Goal: Information Seeking & Learning: Learn about a topic

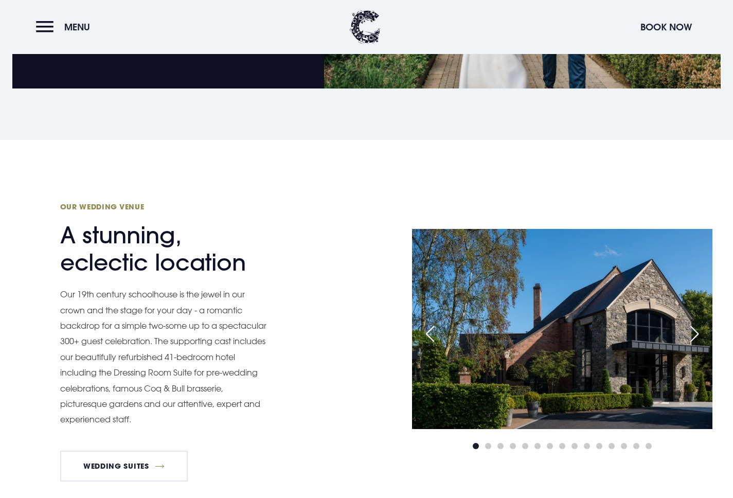
scroll to position [1175, 0]
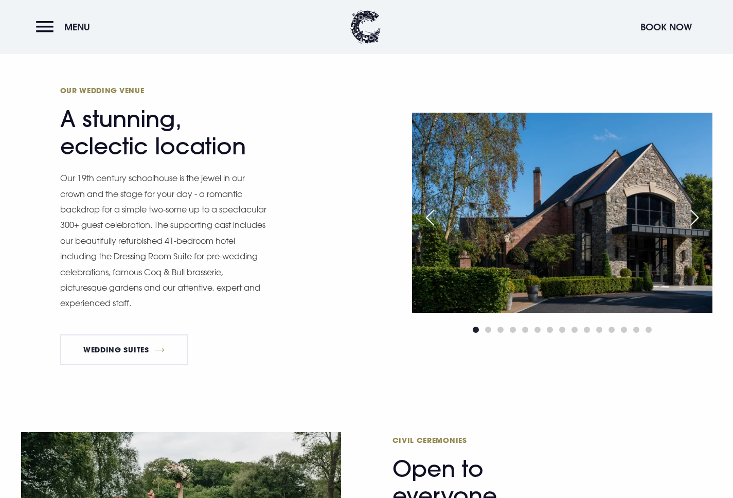
click at [698, 213] on div "Next slide" at bounding box center [694, 217] width 26 height 23
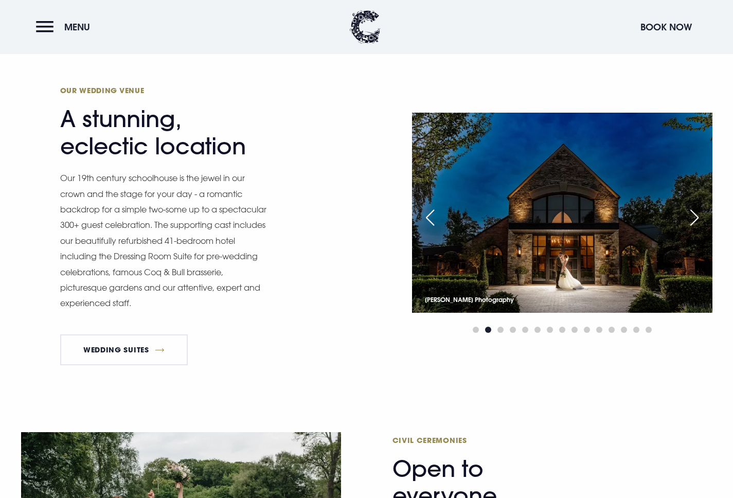
click at [698, 214] on div "Next slide" at bounding box center [694, 217] width 26 height 23
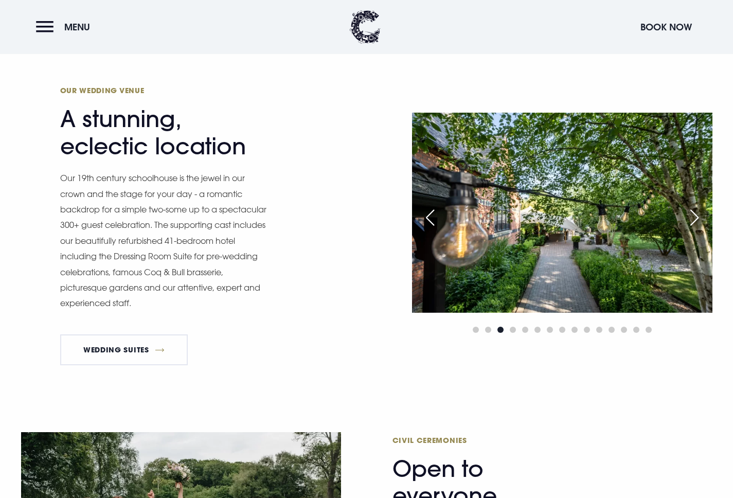
click at [698, 214] on div "Next slide" at bounding box center [694, 217] width 26 height 23
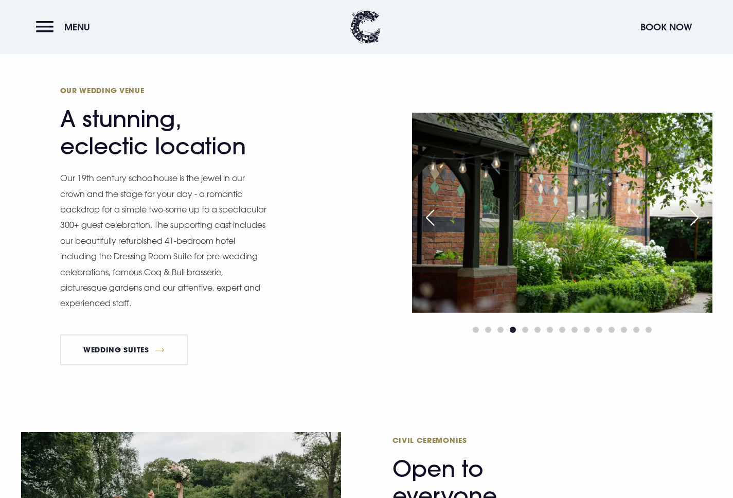
click at [698, 214] on div "Next slide" at bounding box center [694, 217] width 26 height 23
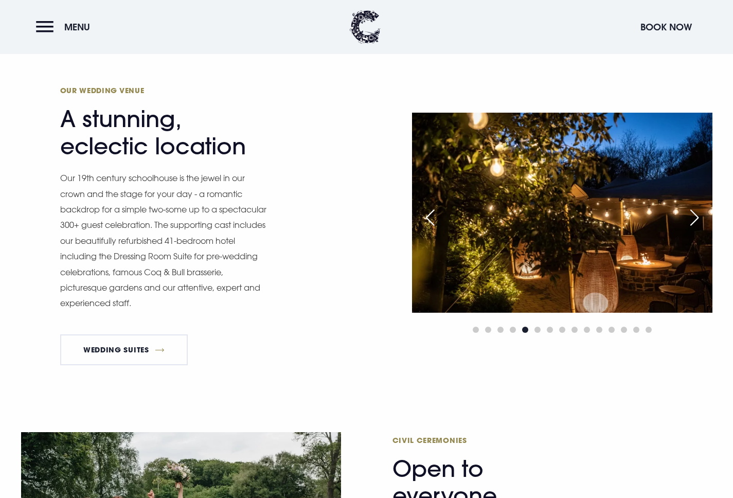
click at [698, 214] on div "Next slide" at bounding box center [694, 217] width 26 height 23
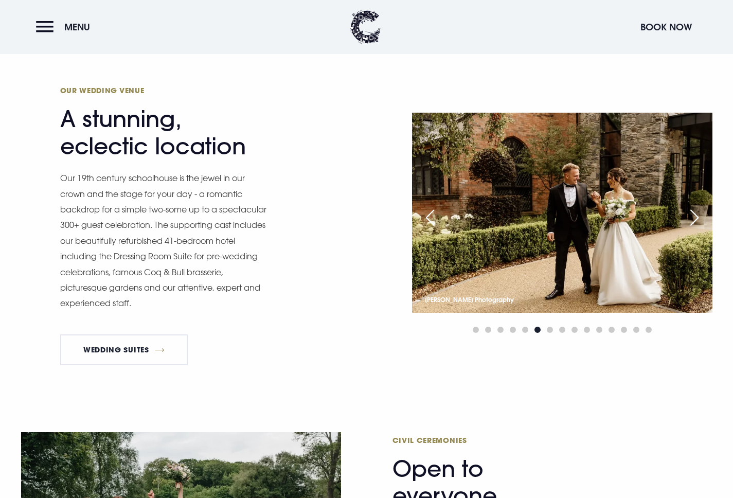
click at [698, 214] on div "Next slide" at bounding box center [694, 217] width 26 height 23
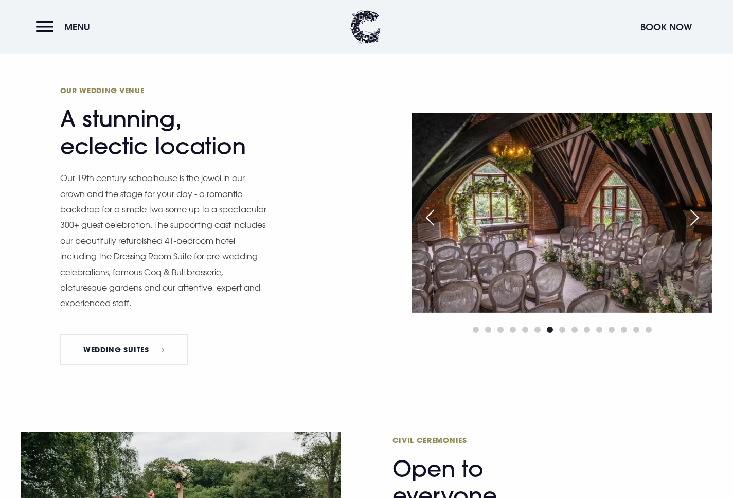
click at [700, 216] on div "Next slide" at bounding box center [694, 217] width 26 height 23
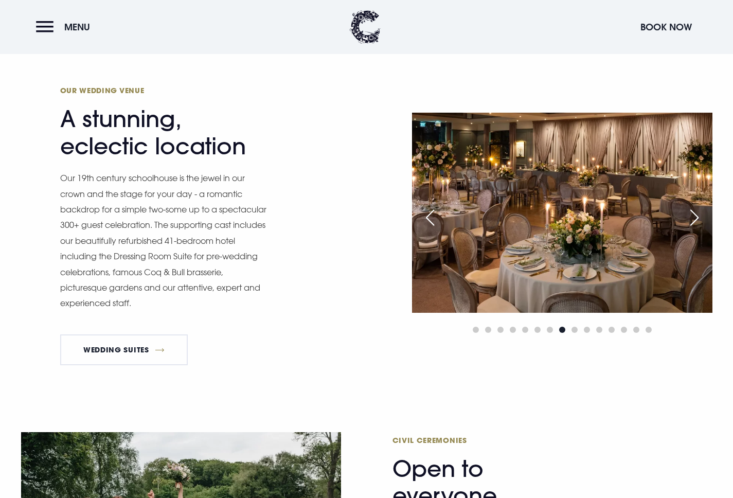
click at [700, 216] on div "Next slide" at bounding box center [694, 217] width 26 height 23
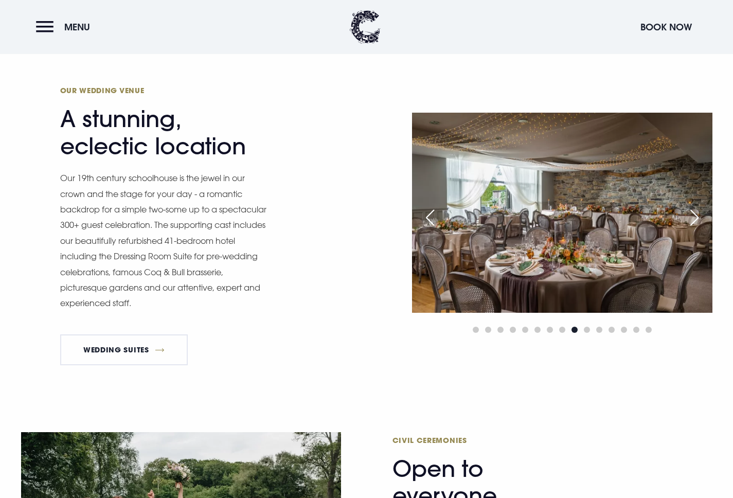
click at [698, 218] on div "Next slide" at bounding box center [694, 217] width 26 height 23
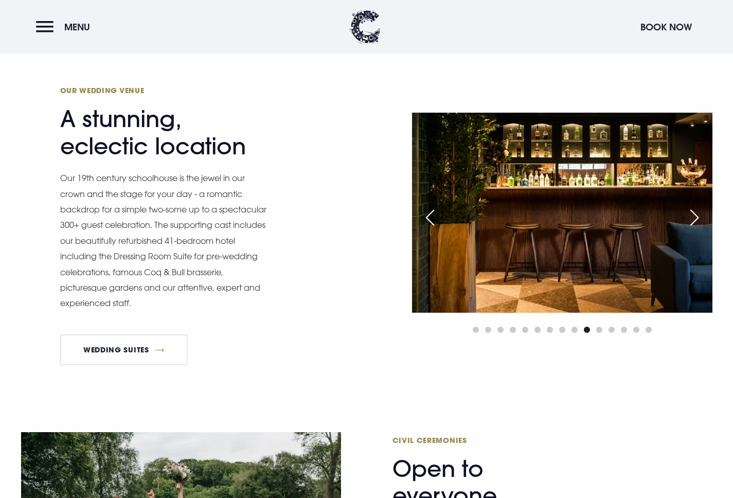
click at [699, 219] on div "Next slide" at bounding box center [694, 217] width 26 height 23
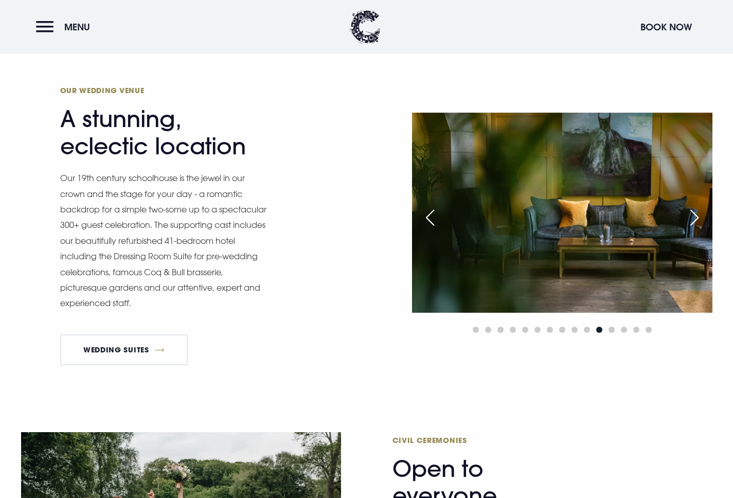
click at [698, 218] on div "Next slide" at bounding box center [694, 217] width 26 height 23
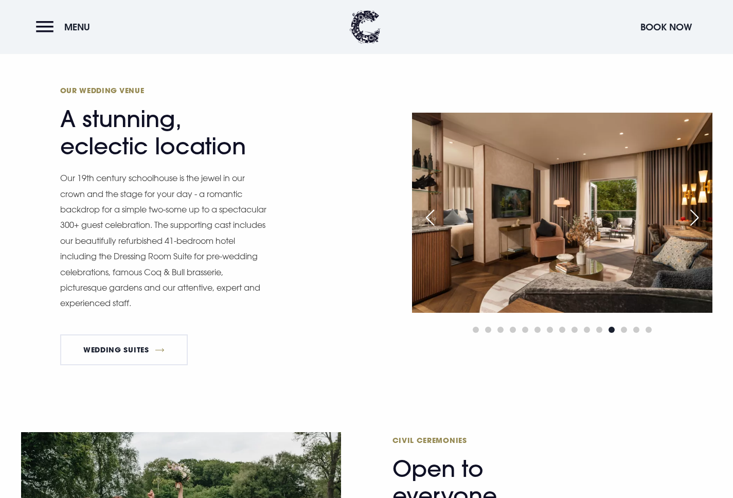
click at [698, 218] on div "Next slide" at bounding box center [694, 217] width 26 height 23
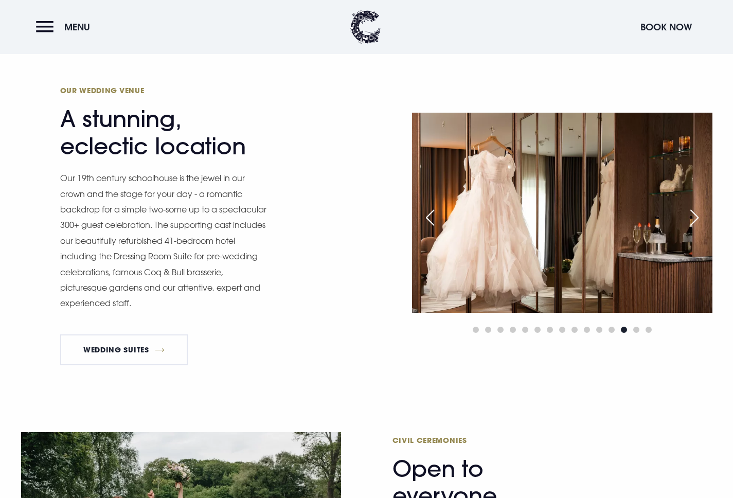
scroll to position [1257, 0]
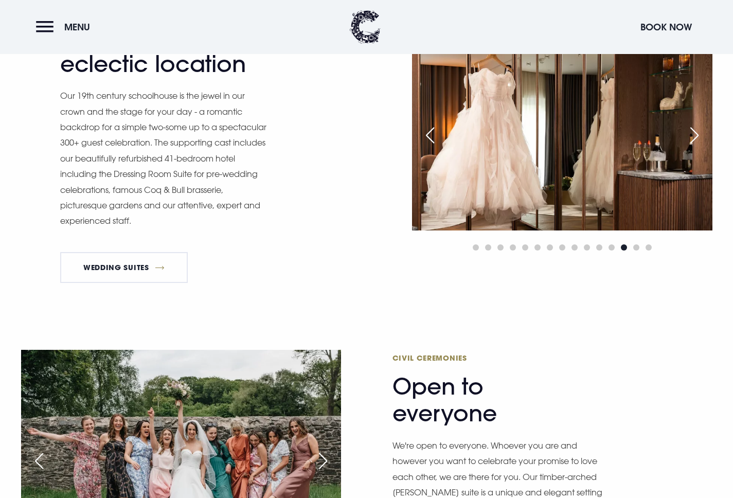
click at [696, 137] on div "Next slide" at bounding box center [694, 135] width 26 height 23
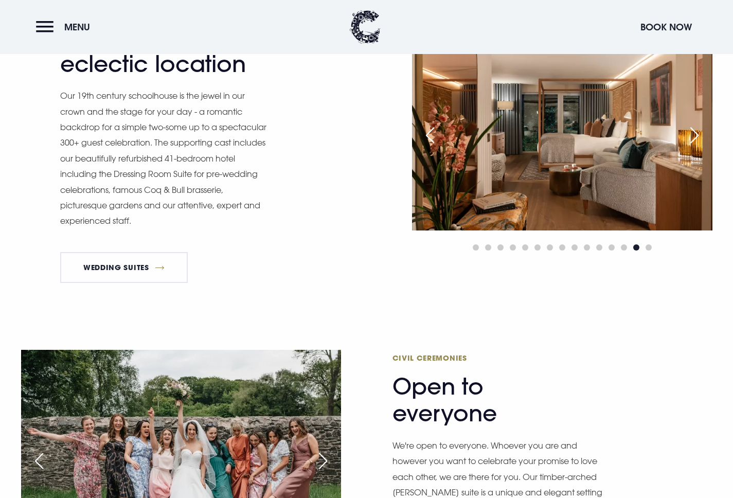
click at [696, 136] on div "Next slide" at bounding box center [694, 135] width 26 height 23
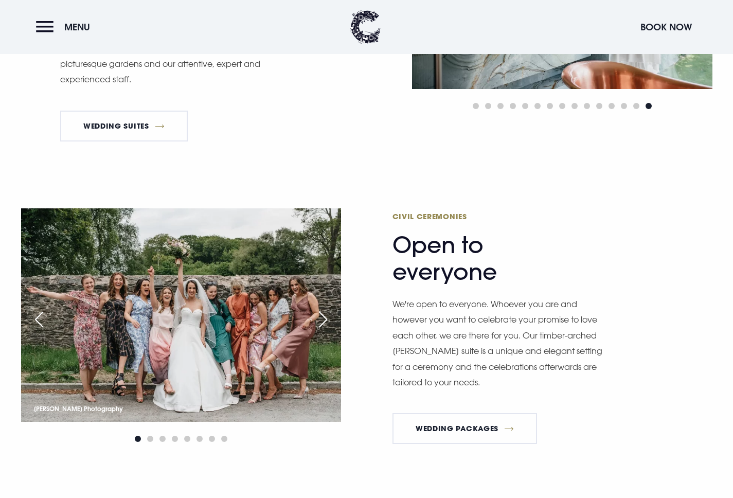
scroll to position [1475, 0]
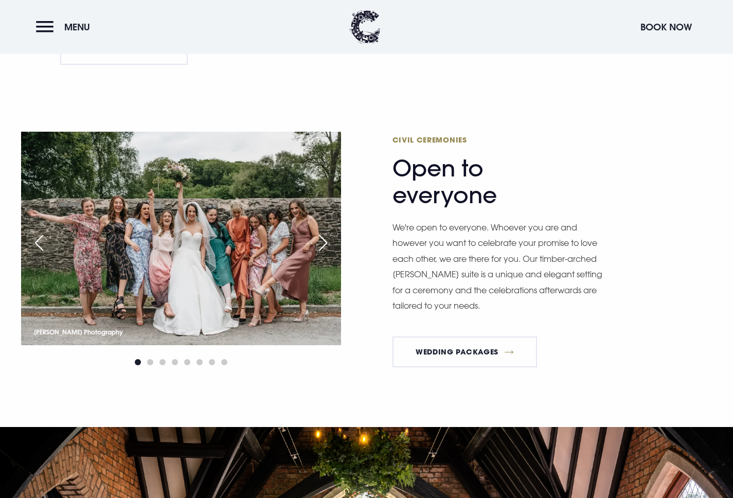
click at [326, 238] on div "Next slide" at bounding box center [323, 242] width 26 height 23
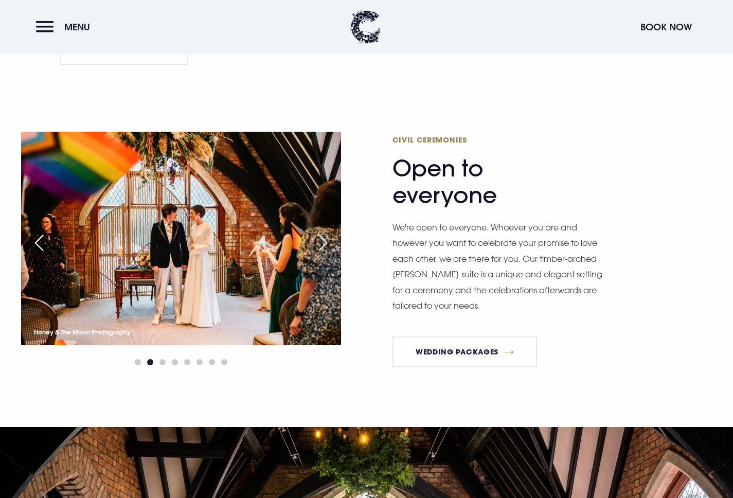
click at [326, 238] on div "Next slide" at bounding box center [323, 242] width 26 height 23
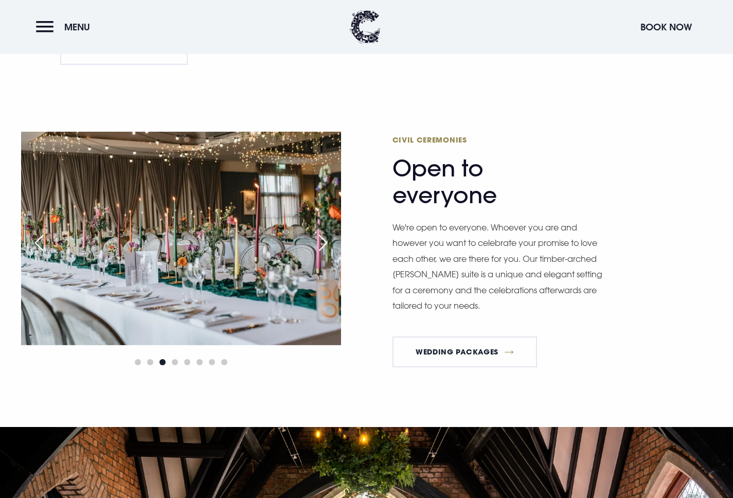
click at [33, 240] on div "Previous slide" at bounding box center [39, 242] width 26 height 23
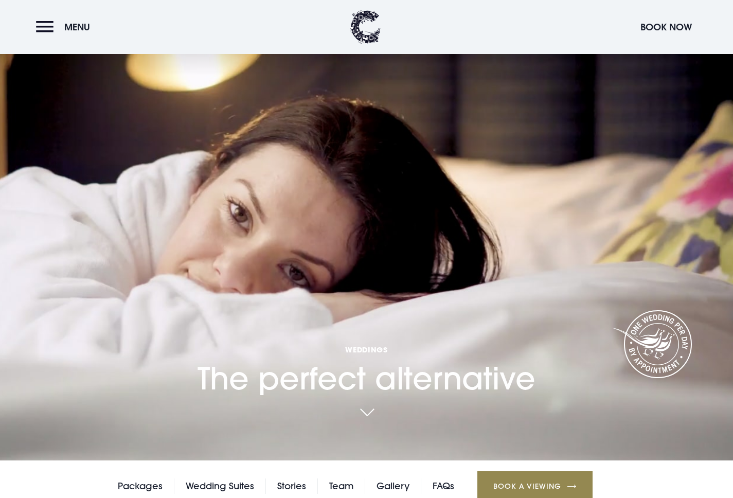
scroll to position [0, 0]
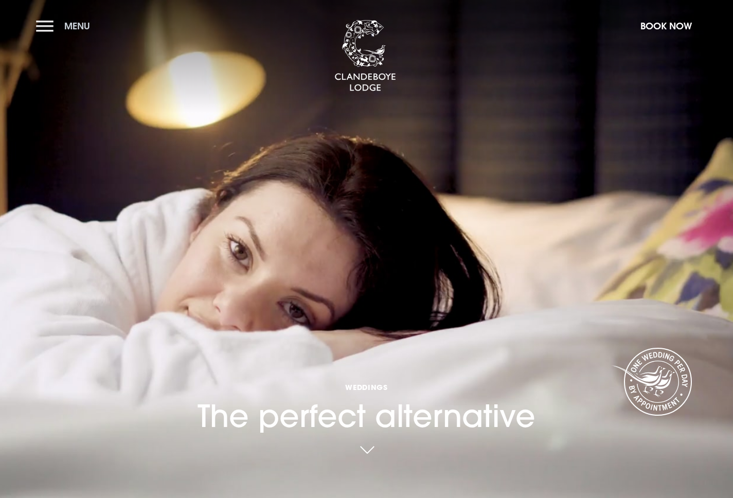
click at [49, 28] on button "Menu" at bounding box center [65, 26] width 59 height 22
